Goal: Information Seeking & Learning: Learn about a topic

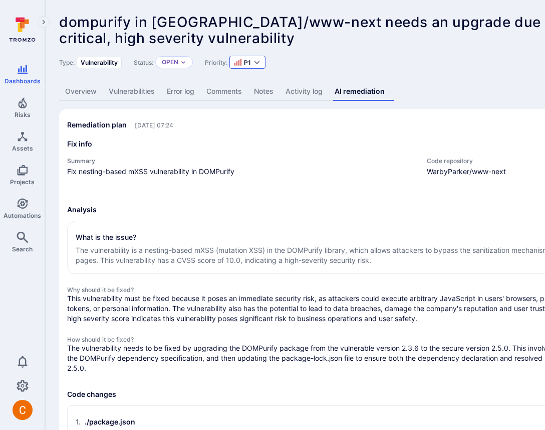
click at [249, 62] on span "P1" at bounding box center [247, 63] width 7 height 8
click at [272, 46] on span "critical, high severity vulnerability" at bounding box center [177, 38] width 236 height 17
click at [247, 65] on span "P1" at bounding box center [247, 63] width 7 height 8
click at [257, 40] on span "critical, high severity vulnerability" at bounding box center [177, 38] width 236 height 17
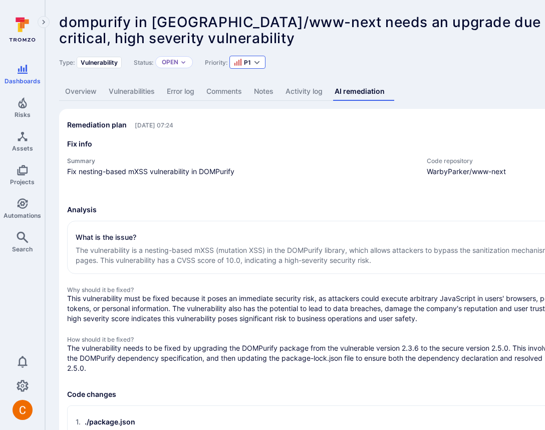
click at [246, 57] on div "P1" at bounding box center [248, 62] width 36 height 13
click at [250, 43] on span "critical, high severity vulnerability" at bounding box center [177, 38] width 236 height 17
click at [242, 40] on span "critical, high severity vulnerability" at bounding box center [177, 38] width 236 height 17
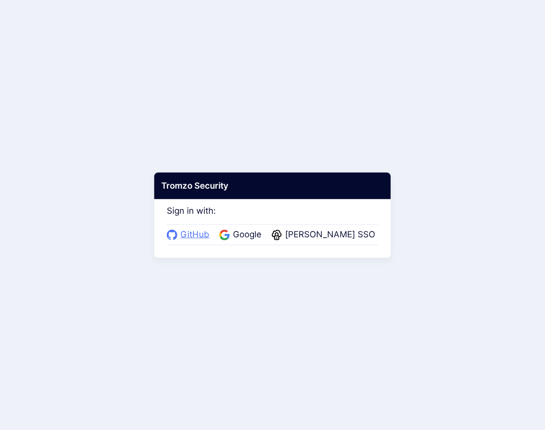
click at [198, 232] on span "GitHub" at bounding box center [194, 234] width 35 height 13
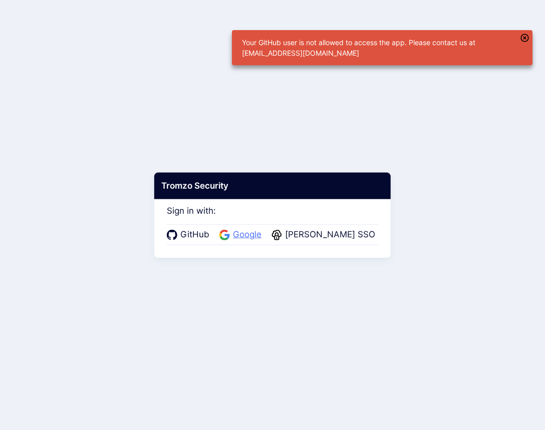
click at [250, 229] on span "Google" at bounding box center [247, 234] width 35 height 13
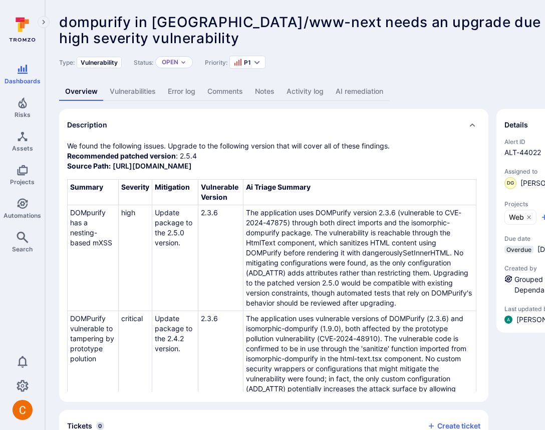
click at [376, 96] on link "AI remediation" at bounding box center [360, 91] width 60 height 19
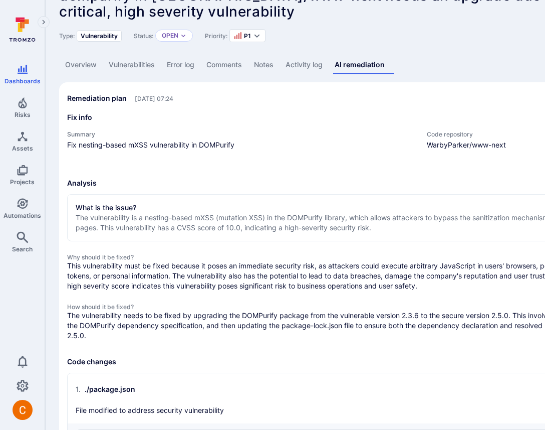
scroll to position [28, 0]
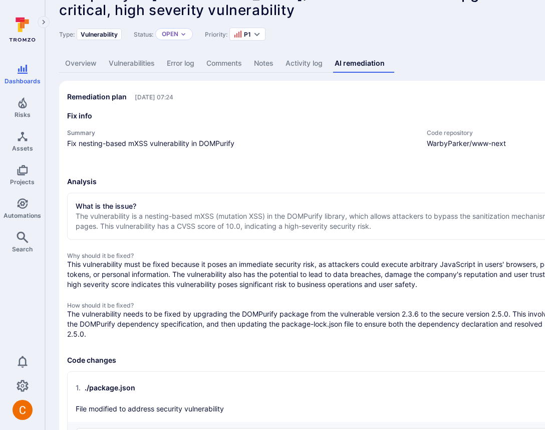
click at [216, 178] on h3 "Analysis" at bounding box center [383, 181] width 632 height 10
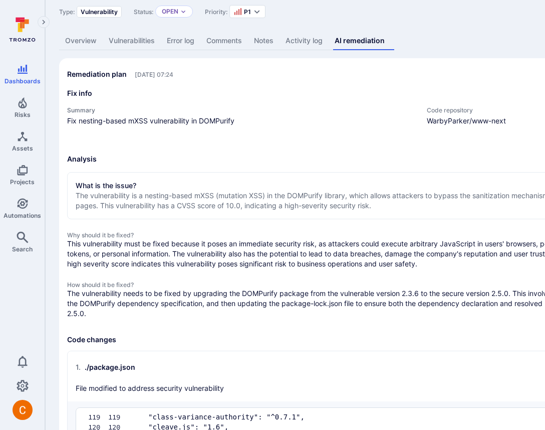
scroll to position [51, 0]
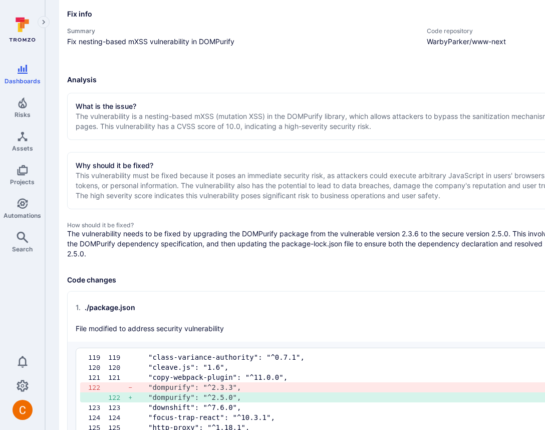
scroll to position [131, 0]
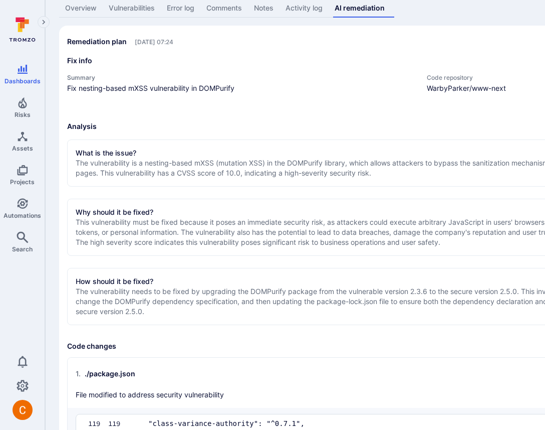
scroll to position [71, 0]
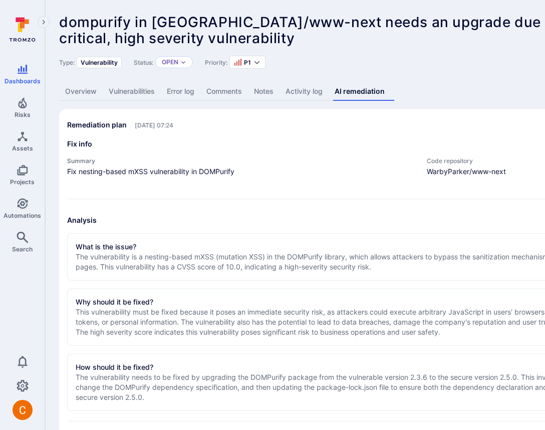
scroll to position [4, 0]
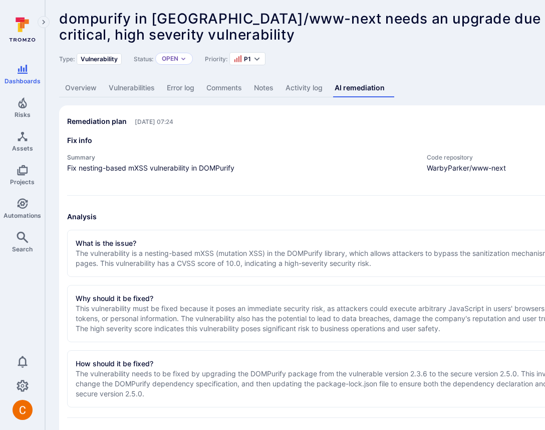
click at [344, 139] on h3 "Fix info" at bounding box center [383, 140] width 632 height 10
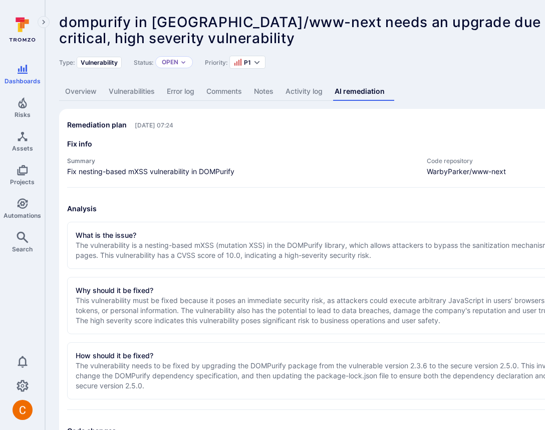
click at [424, 139] on div at bounding box center [272, 215] width 545 height 430
click at [376, 208] on div at bounding box center [272, 215] width 545 height 430
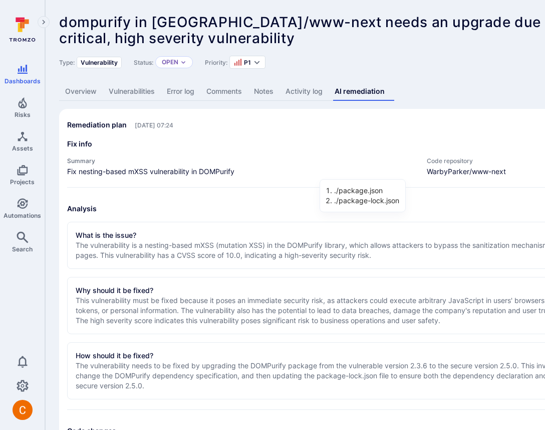
click at [397, 149] on div at bounding box center [272, 215] width 545 height 430
click at [400, 141] on div at bounding box center [272, 215] width 545 height 430
click at [401, 170] on div at bounding box center [272, 215] width 545 height 430
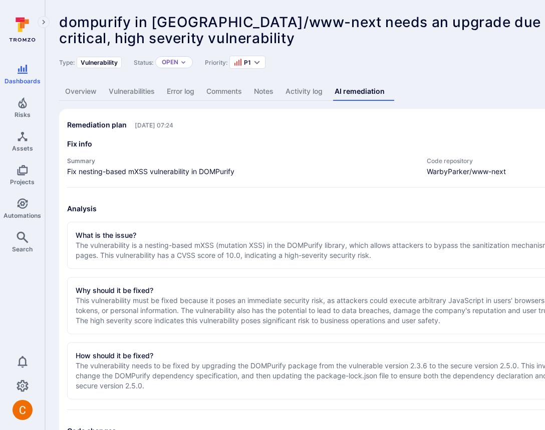
click at [401, 169] on div at bounding box center [272, 215] width 545 height 430
click at [396, 149] on div at bounding box center [272, 215] width 545 height 430
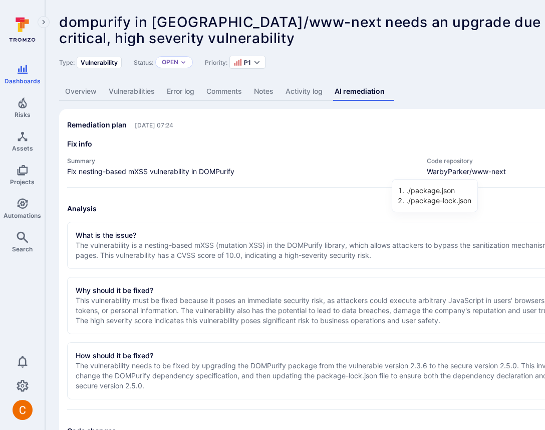
click at [397, 120] on div at bounding box center [272, 215] width 545 height 430
click at [403, 148] on div at bounding box center [272, 215] width 545 height 430
click at [398, 167] on div at bounding box center [272, 215] width 545 height 430
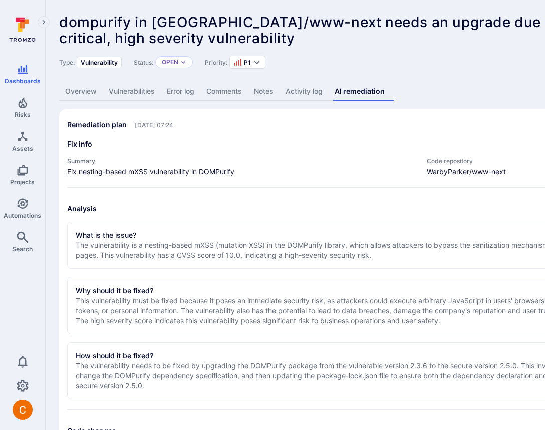
click at [398, 143] on h3 "Fix info" at bounding box center [383, 144] width 632 height 10
click at [403, 168] on div at bounding box center [272, 215] width 545 height 430
click at [405, 153] on div "Fix info Summary Fix nesting-based mXSS vulnerability in DOMPurify Code reposit…" at bounding box center [383, 163] width 632 height 49
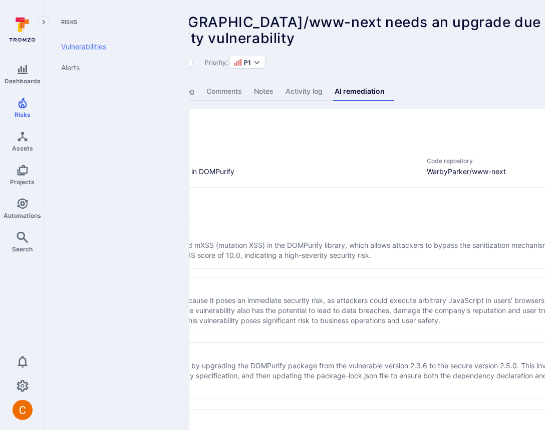
click at [80, 46] on link "Vulnerabilities" at bounding box center [115, 46] width 124 height 21
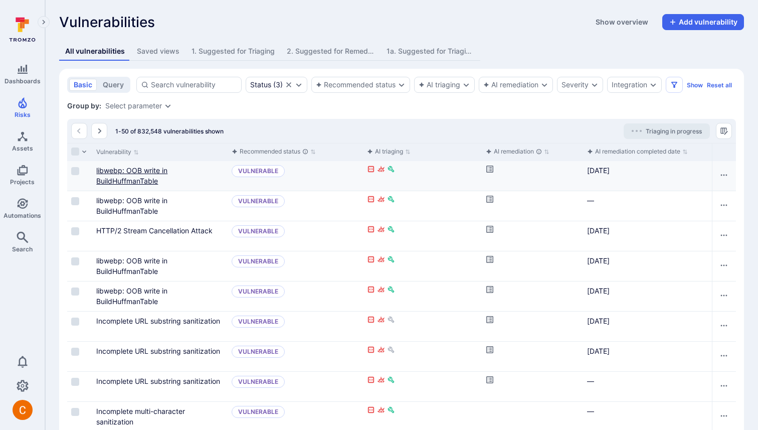
click at [140, 169] on link "libwebp: OOB write in BuildHuffmanTable" at bounding box center [131, 175] width 71 height 19
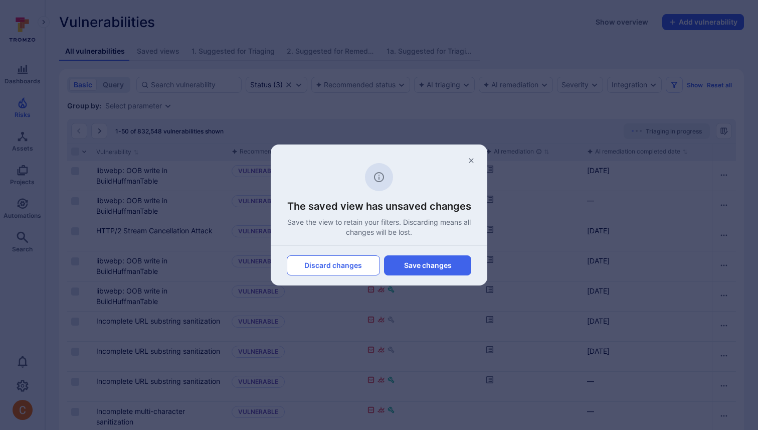
click at [363, 265] on button "Discard changes" at bounding box center [333, 265] width 93 height 20
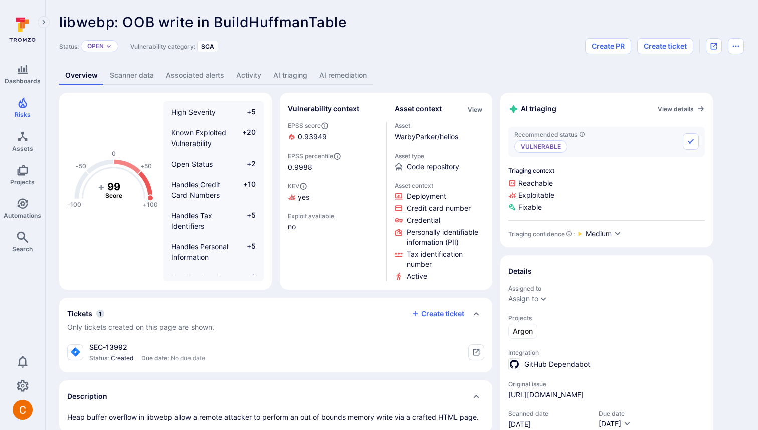
click at [295, 74] on link "AI triaging" at bounding box center [290, 75] width 46 height 19
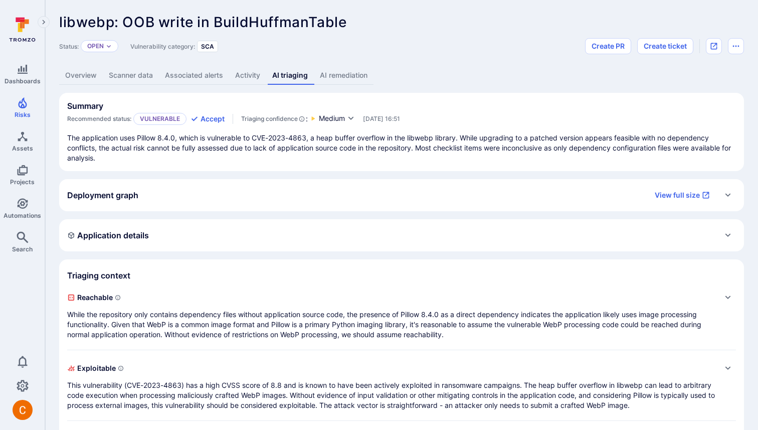
click at [340, 77] on link "AI remediation" at bounding box center [344, 75] width 60 height 19
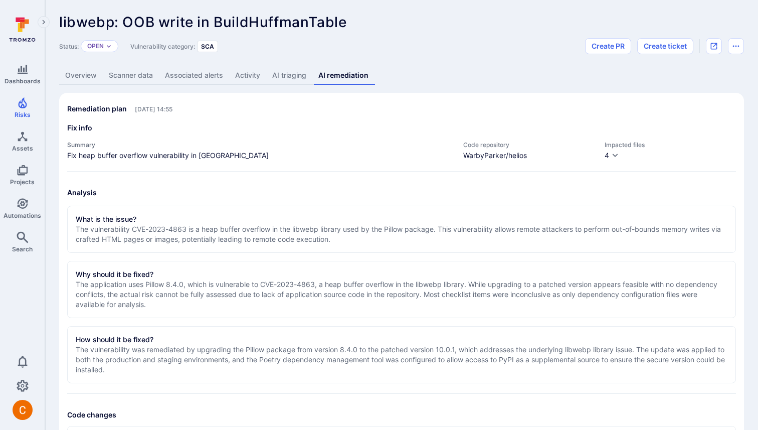
click at [605, 161] on div "Fix info Summary Fix heap buffer overflow vulnerability in Pillow Code reposito…" at bounding box center [401, 147] width 669 height 49
click at [614, 155] on icon "button" at bounding box center [615, 155] width 6 height 4
click at [611, 136] on div at bounding box center [379, 215] width 758 height 430
click at [615, 157] on icon "button" at bounding box center [615, 155] width 8 height 8
click at [606, 130] on div at bounding box center [379, 215] width 758 height 430
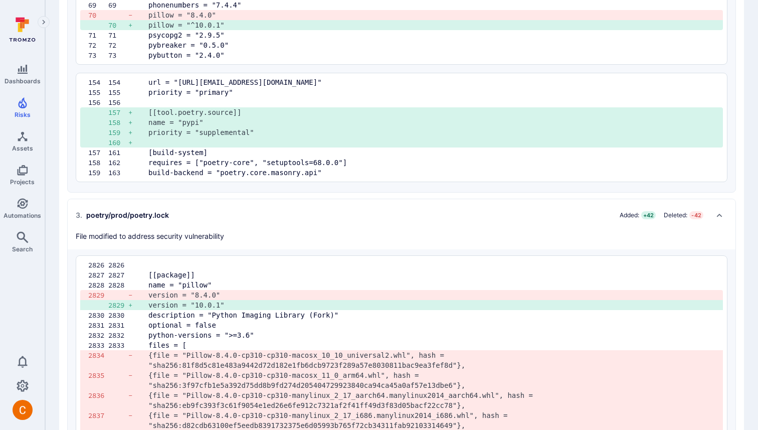
scroll to position [988, 0]
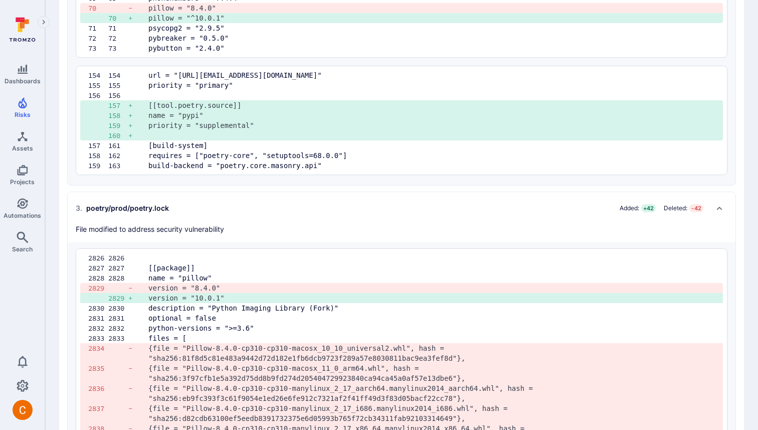
click at [697, 267] on pre "[[package]]" at bounding box center [431, 268] width 566 height 10
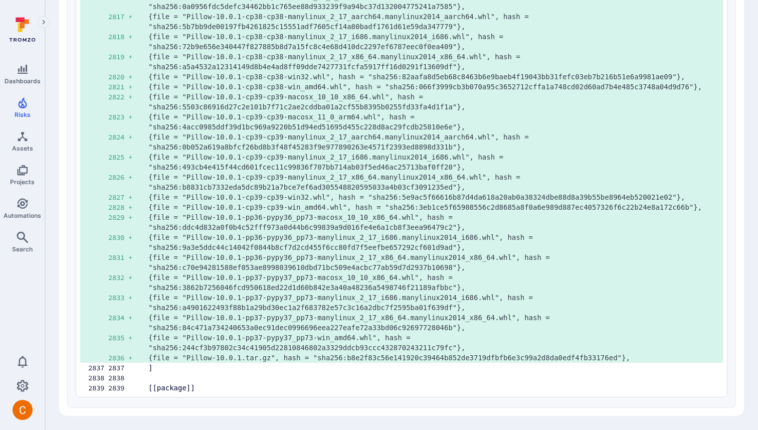
scroll to position [4177, 0]
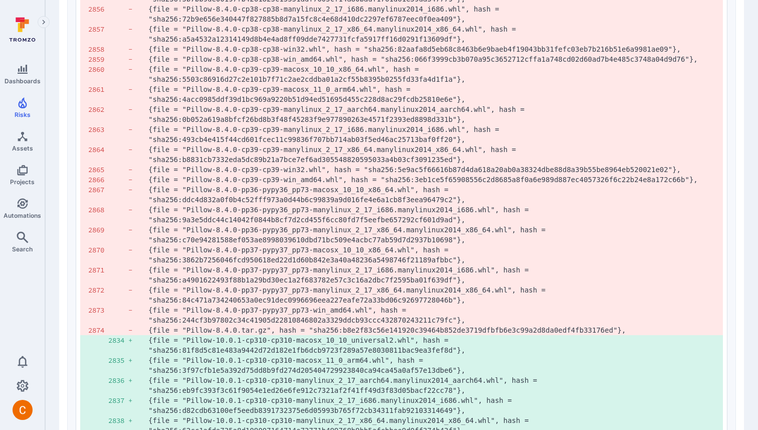
scroll to position [0, 0]
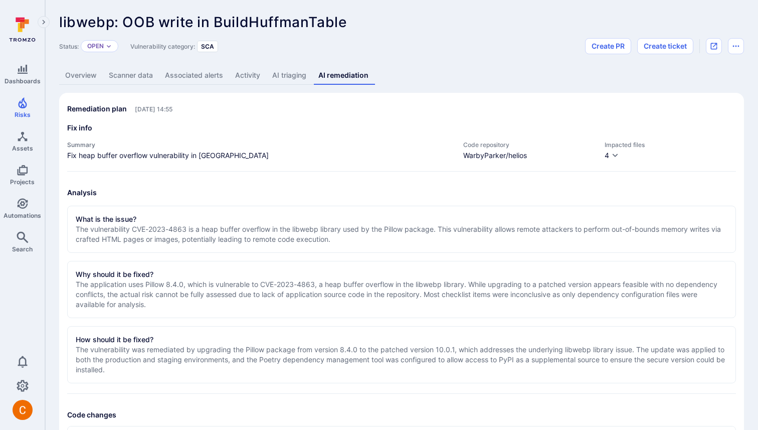
click at [549, 114] on div "Remediation plan Sep 12, 2025 at 14:55" at bounding box center [401, 109] width 669 height 16
click at [392, 123] on h3 "Fix info" at bounding box center [401, 128] width 669 height 10
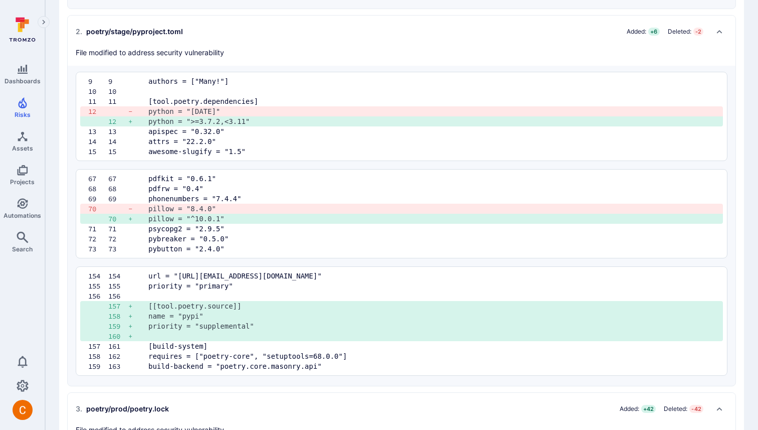
scroll to position [793, 0]
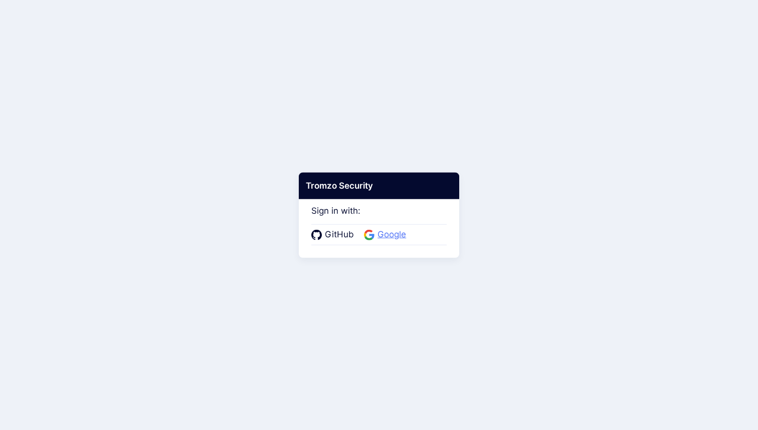
click at [377, 237] on span "Google" at bounding box center [391, 234] width 35 height 13
